Goal: Task Accomplishment & Management: Manage account settings

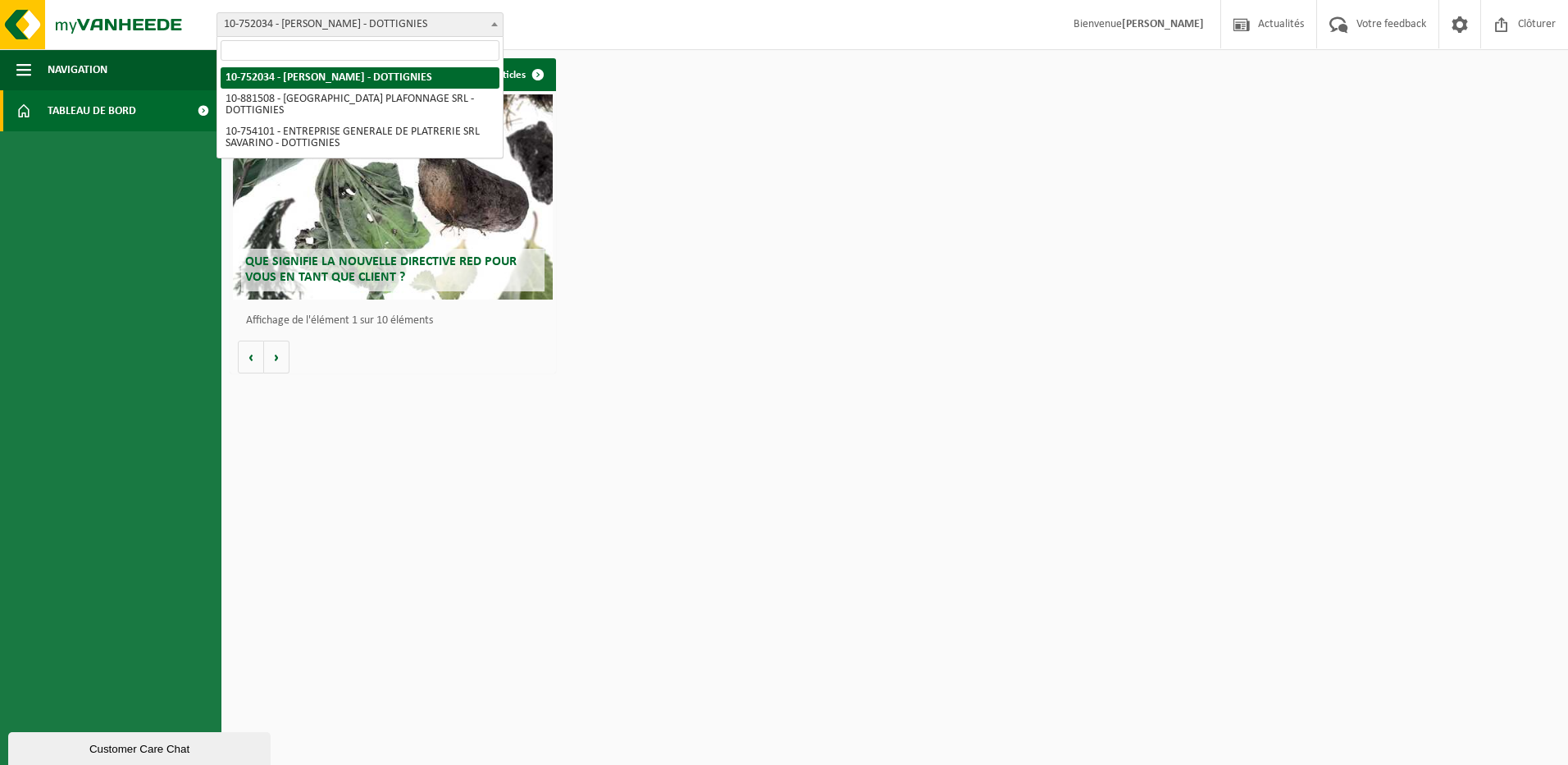
click at [403, 29] on span "10-752034 - [PERSON_NAME] - DOTTIGNIES" at bounding box center [361, 24] width 286 height 23
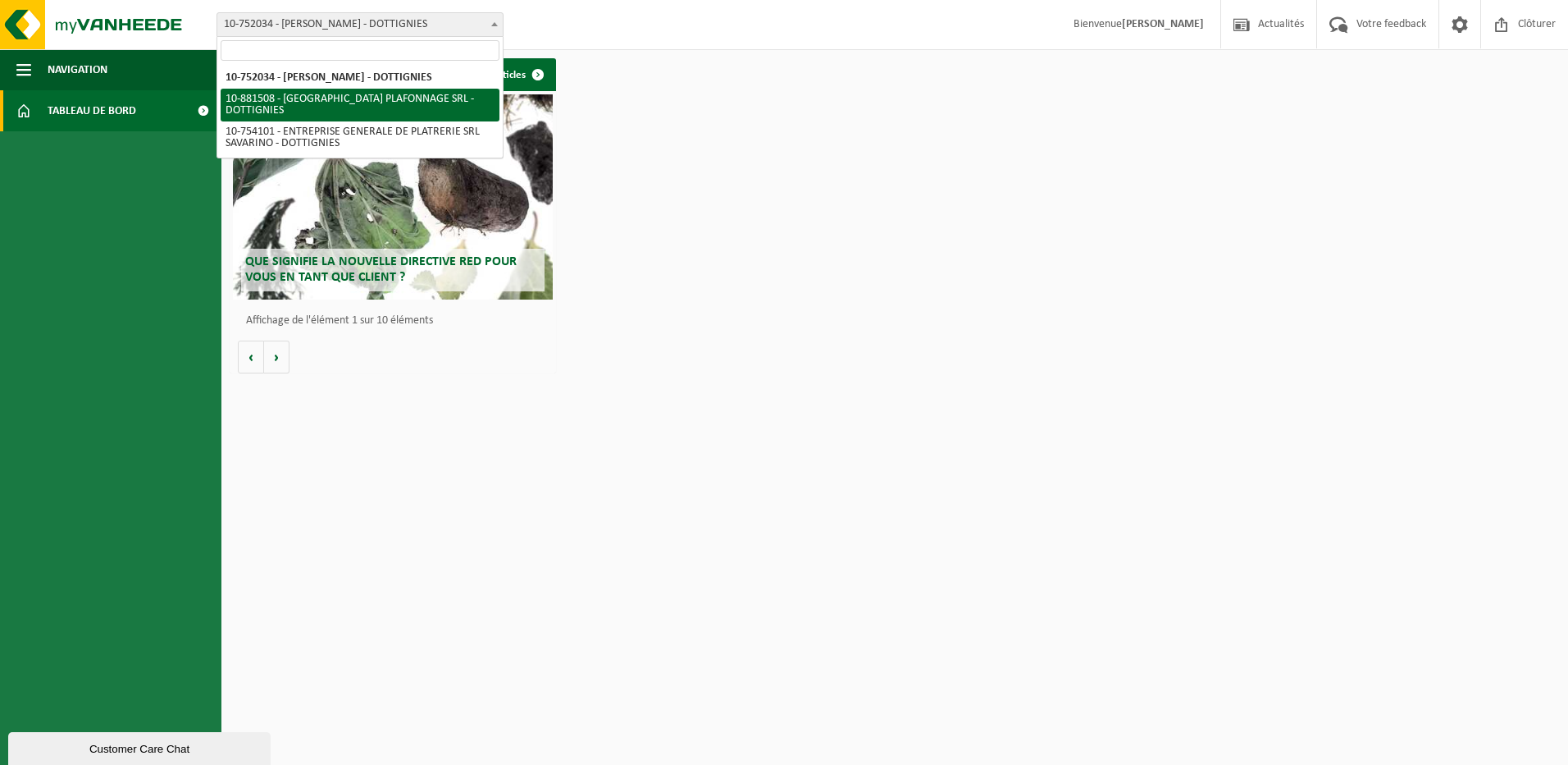
select select "110556"
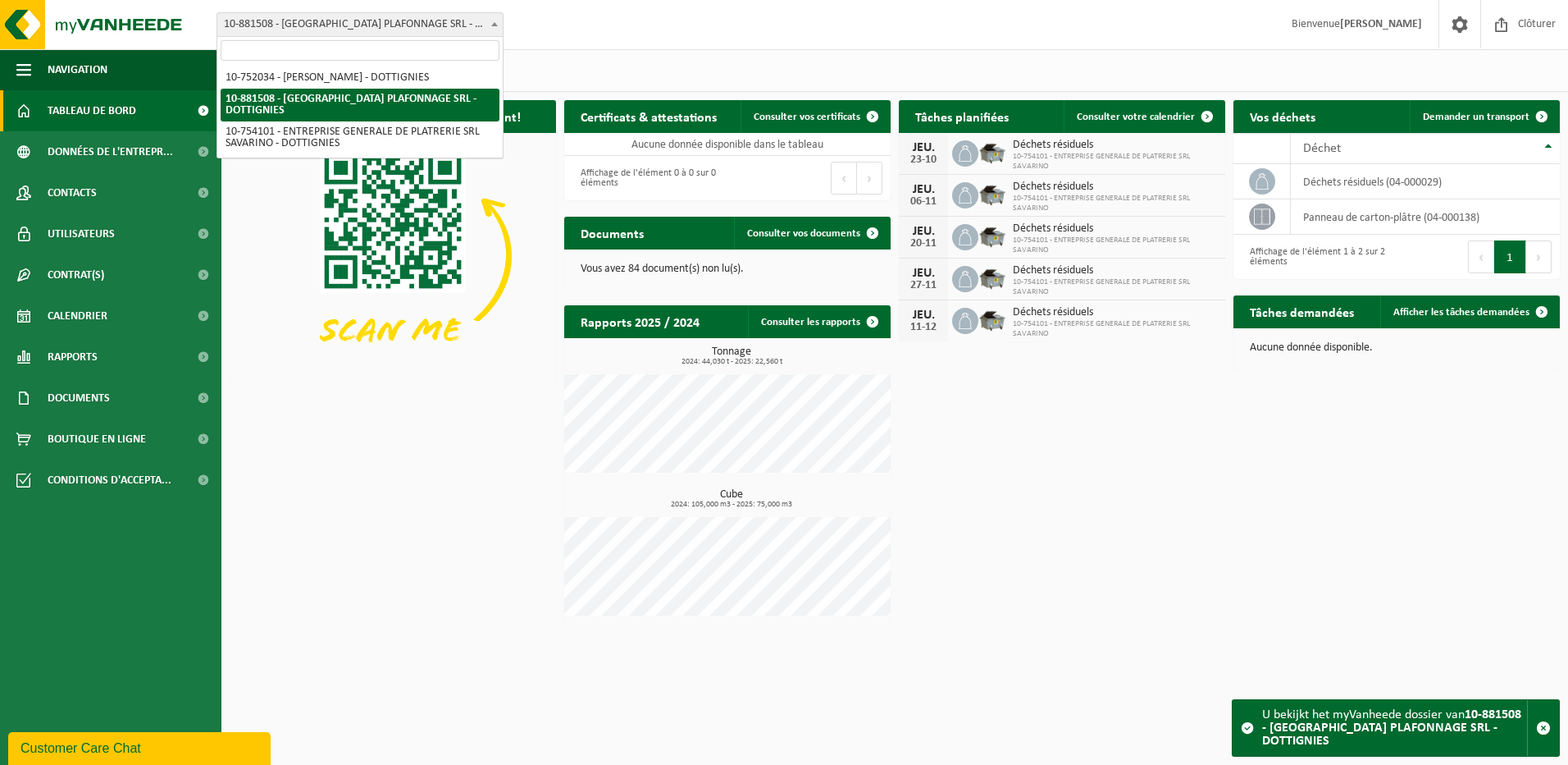
drag, startPoint x: 276, startPoint y: 24, endPoint x: 226, endPoint y: 24, distance: 50.0
click at [226, 24] on span "10-881508 - [GEOGRAPHIC_DATA] PLAFONNAGE SRL - DOTTIGNIES" at bounding box center [361, 24] width 286 height 23
drag, startPoint x: 280, startPoint y: 100, endPoint x: 232, endPoint y: 97, distance: 48.1
